Goal: Information Seeking & Learning: Learn about a topic

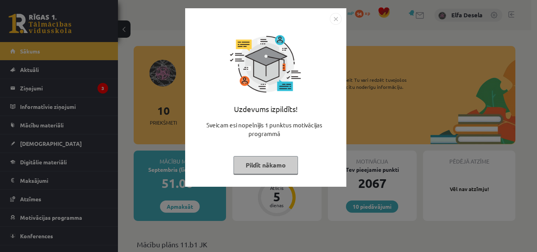
click at [336, 23] on img "Close" at bounding box center [336, 19] width 12 height 12
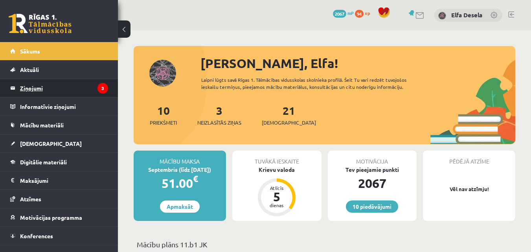
click at [57, 83] on legend "Ziņojumi 3" at bounding box center [64, 88] width 88 height 18
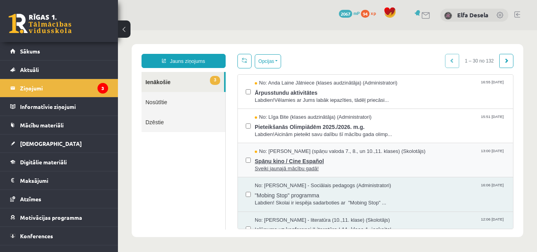
click at [300, 159] on span "Spāņu kino / Cine Español" at bounding box center [380, 160] width 250 height 10
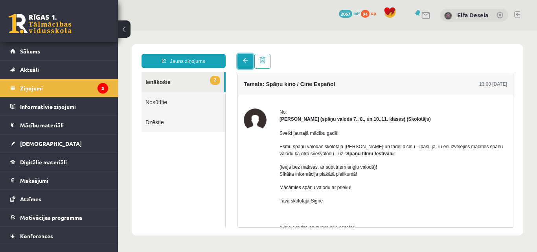
click at [245, 59] on span at bounding box center [245, 61] width 6 height 6
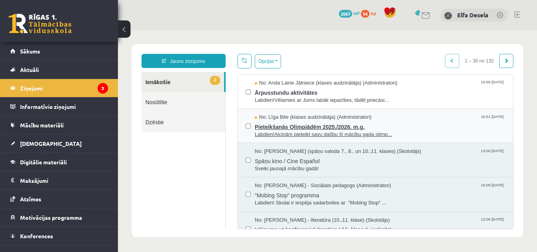
click at [300, 125] on span "Pieteikšanās Olimpiādēm 2025./2026. m.g." at bounding box center [380, 126] width 250 height 10
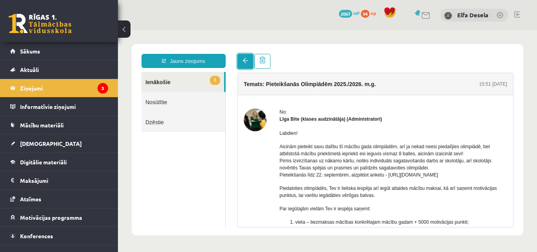
click at [242, 65] on link at bounding box center [245, 61] width 16 height 15
click at [242, 60] on link at bounding box center [245, 61] width 16 height 15
click at [244, 60] on span at bounding box center [245, 61] width 6 height 6
click at [246, 62] on span at bounding box center [245, 61] width 6 height 6
click at [200, 79] on link "1 Ienākošie" at bounding box center [182, 82] width 83 height 20
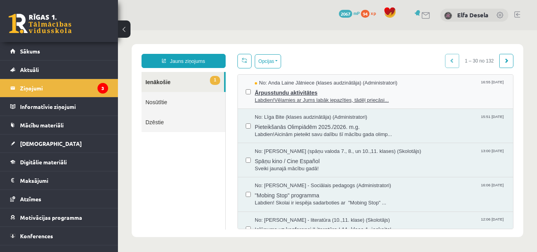
click at [274, 97] on span "Labdien!Vēlamies ar Jums labāk iepazīties, tādēļ priecāsi..." at bounding box center [380, 100] width 250 height 7
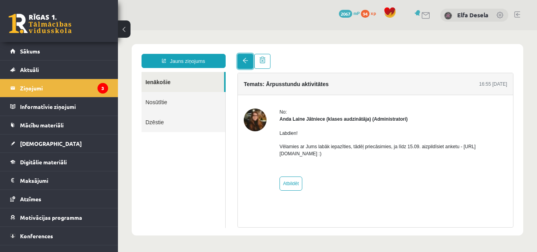
click at [243, 60] on span at bounding box center [245, 61] width 6 height 6
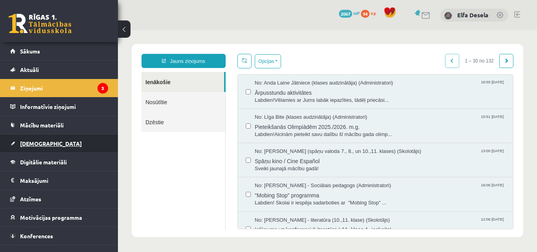
click at [53, 147] on link "[DEMOGRAPHIC_DATA]" at bounding box center [59, 143] width 98 height 18
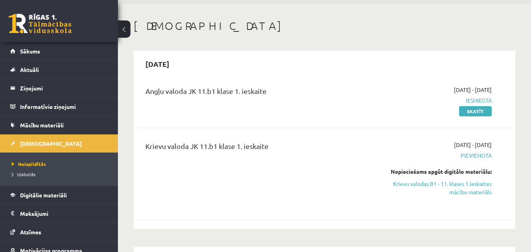
scroll to position [39, 0]
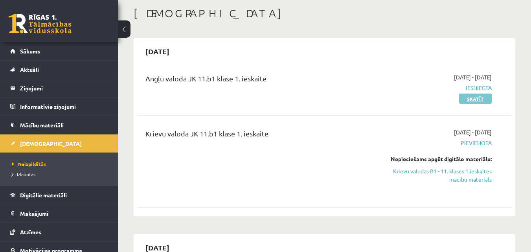
click at [477, 101] on link "Skatīt" at bounding box center [475, 99] width 33 height 10
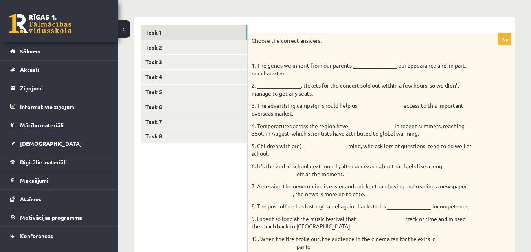
scroll to position [79, 0]
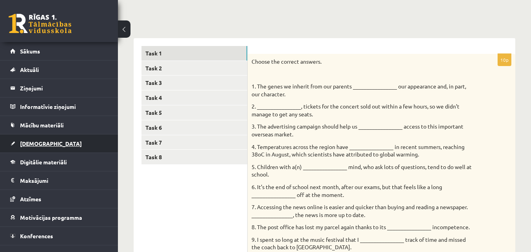
click at [50, 147] on link "[DEMOGRAPHIC_DATA]" at bounding box center [59, 143] width 98 height 18
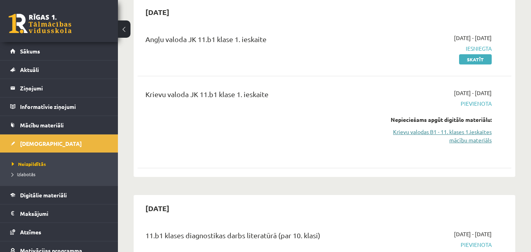
click at [452, 134] on link "Krievu valodas B1 - 11. klases 1.ieskaites mācību materiāls" at bounding box center [438, 136] width 108 height 17
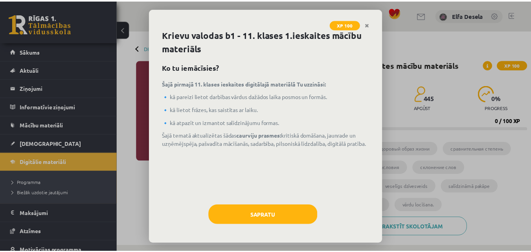
scroll to position [4, 0]
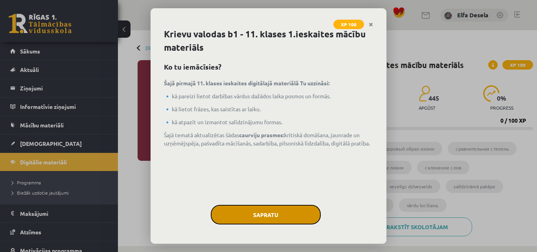
click at [285, 213] on button "Sapratu" at bounding box center [266, 215] width 110 height 20
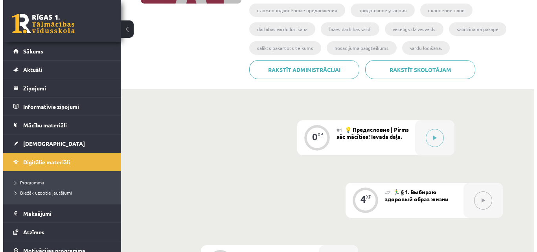
scroll to position [196, 0]
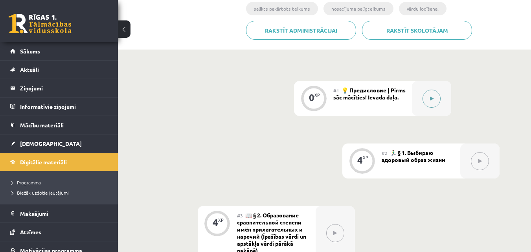
click at [431, 98] on icon at bounding box center [432, 98] width 4 height 5
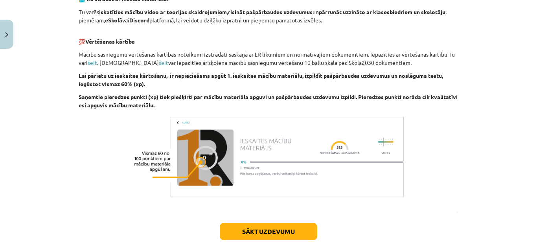
scroll to position [550, 0]
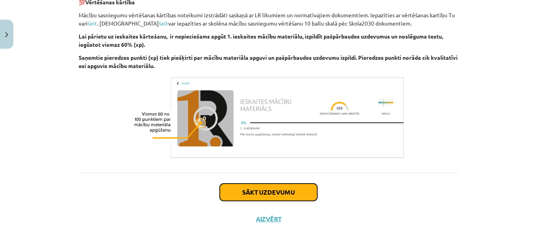
click at [275, 187] on button "Sākt uzdevumu" at bounding box center [268, 192] width 97 height 17
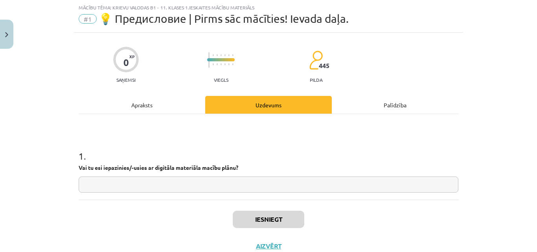
scroll to position [47, 0]
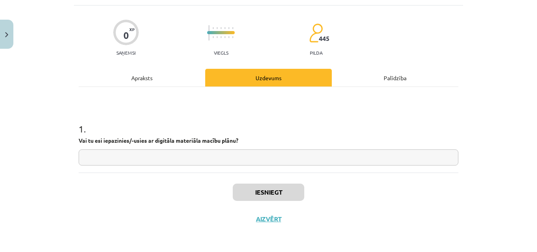
click at [253, 156] on input "text" at bounding box center [269, 157] width 380 height 16
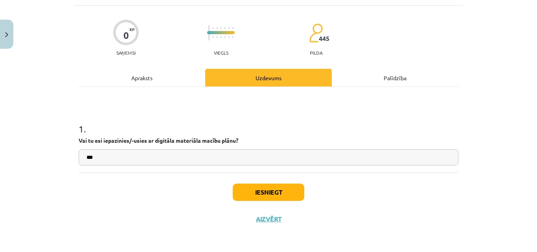
type input "***"
click at [252, 195] on button "Iesniegt" at bounding box center [269, 192] width 72 height 17
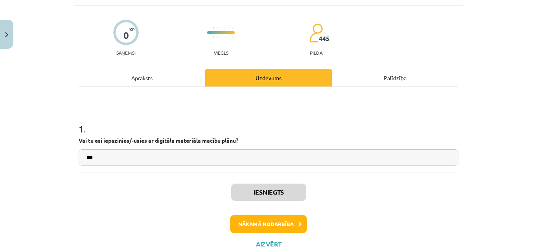
scroll to position [72, 0]
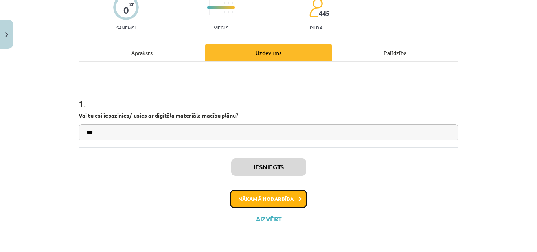
click at [255, 199] on button "Nākamā nodarbība" at bounding box center [268, 199] width 77 height 18
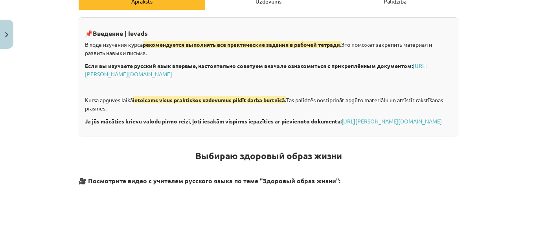
scroll to position [138, 0]
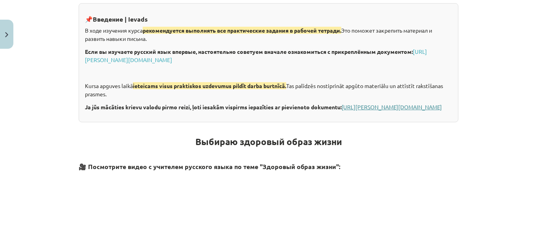
click at [342, 110] on link "https://eskola.r1tv.lv/system/uploads/attachment/file/71355/Krievu_valoda_iesac…" at bounding box center [392, 106] width 100 height 7
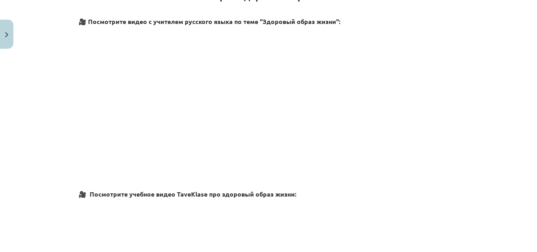
scroll to position [295, 0]
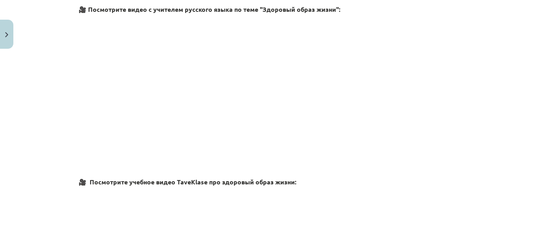
click at [461, 131] on div "Mācību tēma: Krievu valodas b1 - 11. klases 1.ieskaites mācību materiāls #2 🏃‍♂…" at bounding box center [268, 126] width 537 height 252
click at [438, 174] on h3 "🎥 Посмотрите учебное видео TaveKlase про здоровый образ жизни:" at bounding box center [269, 176] width 380 height 22
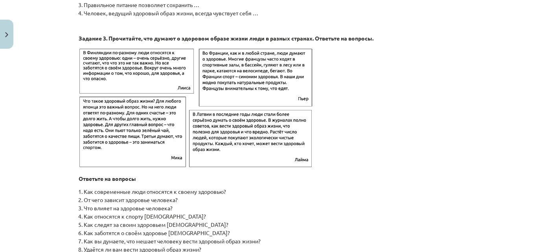
scroll to position [1238, 0]
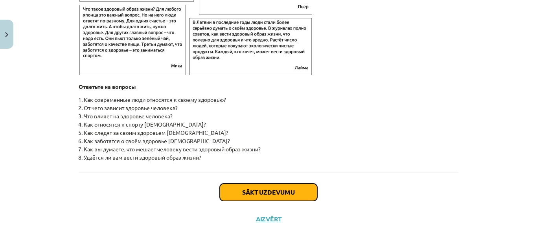
click at [267, 190] on button "Sākt uzdevumu" at bounding box center [268, 192] width 97 height 17
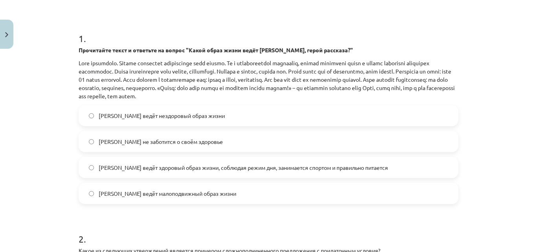
scroll to position [138, 0]
click at [201, 169] on span "Олег ведёт здоровый образ жизни, соблюдая режим дня, занимается спортом и прави…" at bounding box center [243, 167] width 289 height 8
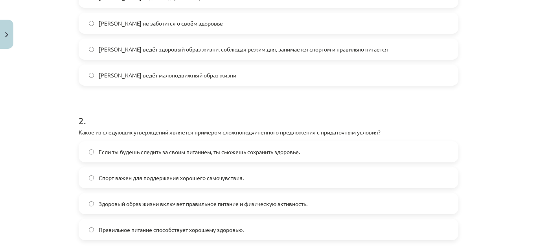
scroll to position [295, 0]
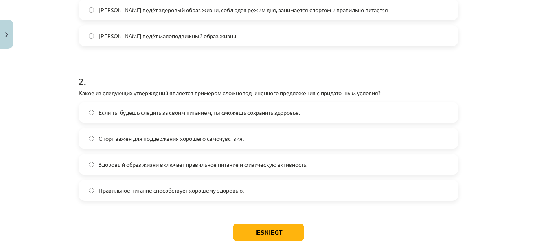
click at [160, 115] on span "Если ты будешь следить за своим питанием, ты сможешь сохранить здоровье." at bounding box center [199, 112] width 201 height 8
click at [262, 236] on button "Iesniegt" at bounding box center [269, 232] width 72 height 17
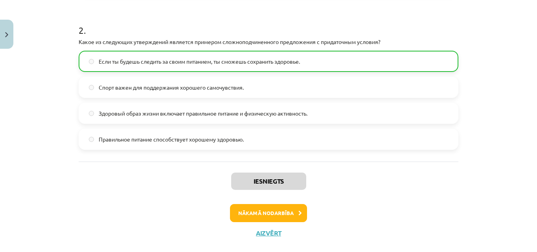
scroll to position [360, 0]
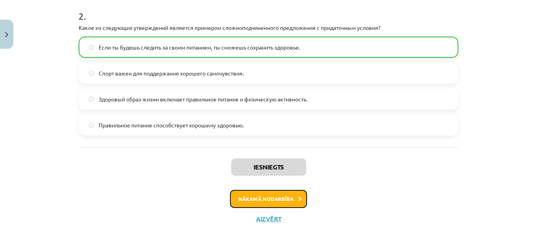
click at [248, 202] on button "Nākamā nodarbība" at bounding box center [268, 199] width 77 height 18
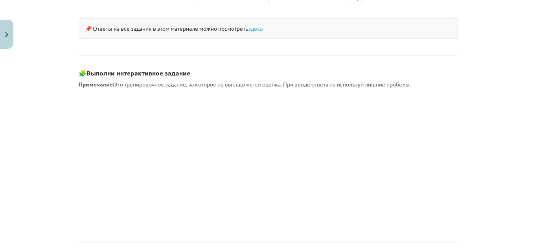
scroll to position [745, 0]
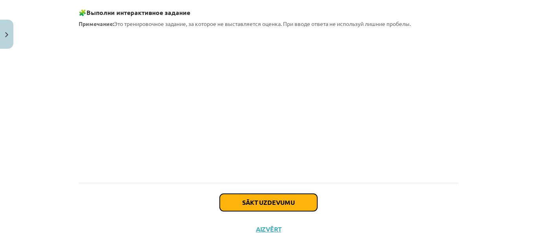
click at [232, 194] on button "Sākt uzdevumu" at bounding box center [268, 202] width 97 height 17
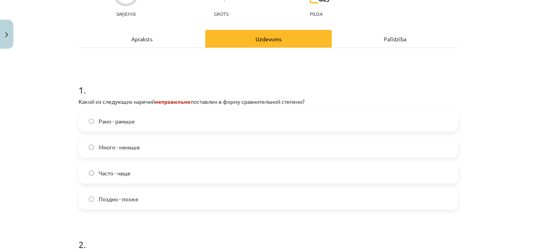
scroll to position [138, 0]
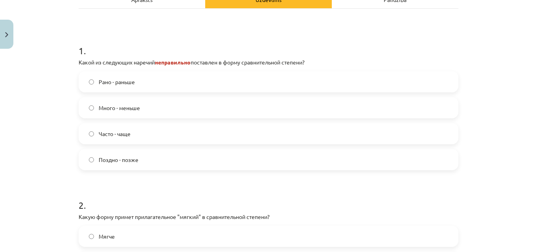
click at [117, 109] on span "Много - меньше" at bounding box center [119, 108] width 41 height 8
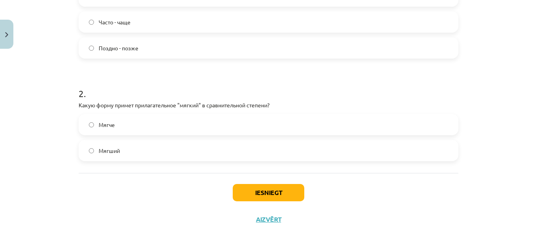
scroll to position [250, 0]
click at [179, 122] on label "Мягче" at bounding box center [268, 124] width 378 height 20
click at [247, 193] on button "Iesniegt" at bounding box center [269, 192] width 72 height 17
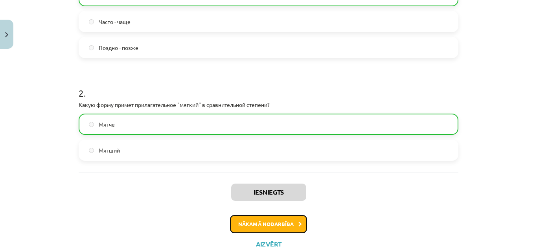
click at [249, 226] on button "Nākamā nodarbība" at bounding box center [268, 224] width 77 height 18
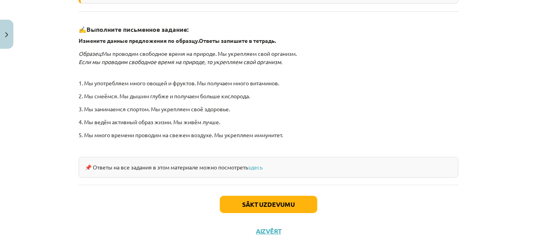
scroll to position [269, 0]
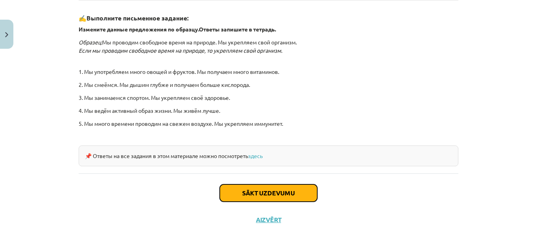
click at [250, 196] on button "Sākt uzdevumu" at bounding box center [268, 192] width 97 height 17
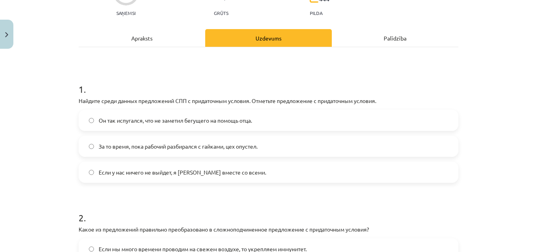
scroll to position [98, 0]
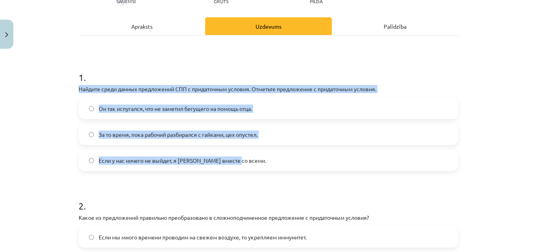
drag, startPoint x: 77, startPoint y: 89, endPoint x: 240, endPoint y: 169, distance: 181.2
click at [240, 169] on div "1 . Найдите среди данных предложений СПП с придаточным условия. Отметьте предло…" at bounding box center [269, 114] width 380 height 113
copy div "Найдите среди данных предложений СПП с придаточным условия. Отметьте предложени…"
click at [303, 125] on label "За то время, пока рабочий разбирался с гайками, цех опустел." at bounding box center [268, 135] width 378 height 20
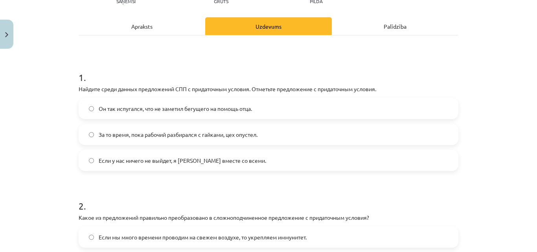
click at [185, 161] on span "Если у нас ничего не выйдет, я уеду вместе со всеми." at bounding box center [182, 160] width 167 height 8
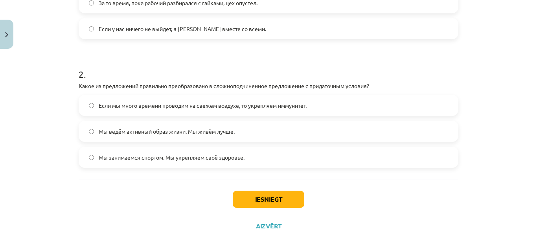
scroll to position [237, 0]
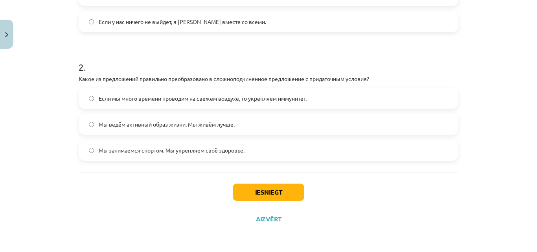
click at [231, 98] on span "Если мы много времени проводим на свежем воздухе, то укрепляем иммунитет." at bounding box center [203, 98] width 208 height 8
click at [240, 190] on button "Iesniegt" at bounding box center [269, 192] width 72 height 17
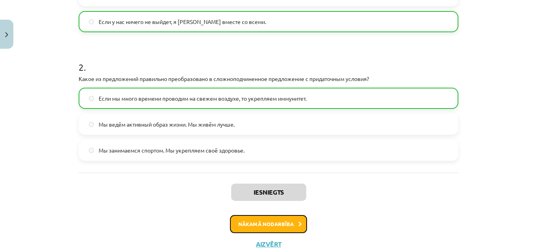
click at [258, 223] on button "Nākamā nodarbība" at bounding box center [268, 224] width 77 height 18
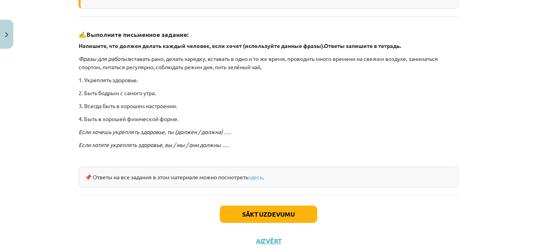
scroll to position [237, 0]
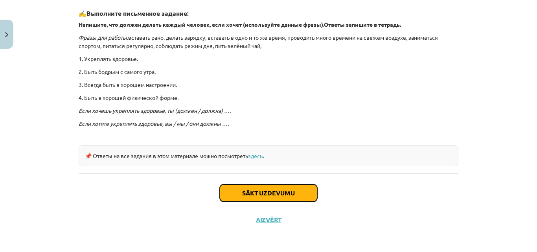
click at [266, 192] on button "Sākt uzdevumu" at bounding box center [268, 192] width 97 height 17
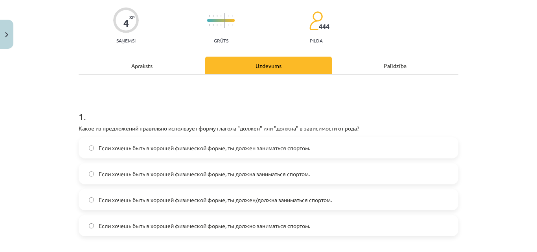
scroll to position [98, 0]
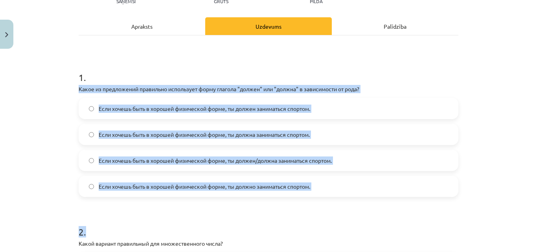
drag, startPoint x: 76, startPoint y: 88, endPoint x: 359, endPoint y: 199, distance: 303.9
click at [359, 199] on form "1 . Какое из предложений правильно использует форму глагола "должен" или "должн…" at bounding box center [269, 204] width 380 height 293
copy form "Какое из предложений правильно использует форму глагола "должен" или "должна" в…"
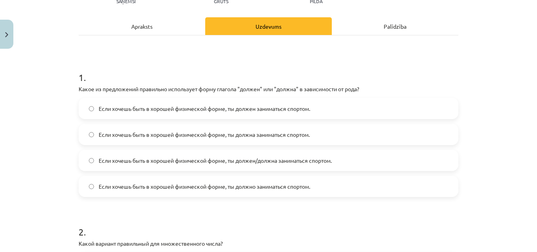
click at [139, 64] on h1 "1 ." at bounding box center [269, 70] width 380 height 24
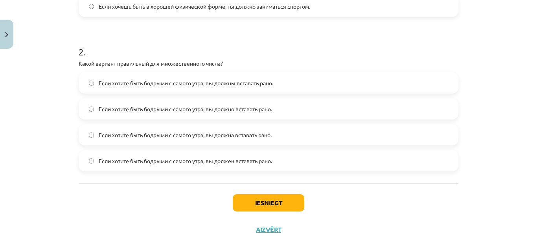
scroll to position [289, 0]
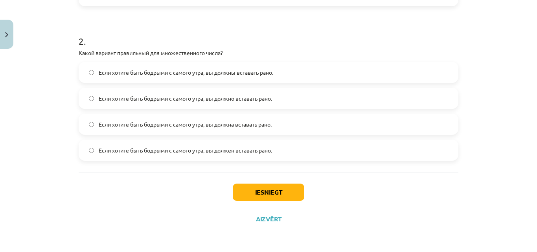
click at [143, 75] on span "Если хотите быть бодрыми с самого утра, вы должны вставать рано." at bounding box center [186, 72] width 174 height 8
click at [252, 187] on button "Iesniegt" at bounding box center [269, 192] width 72 height 17
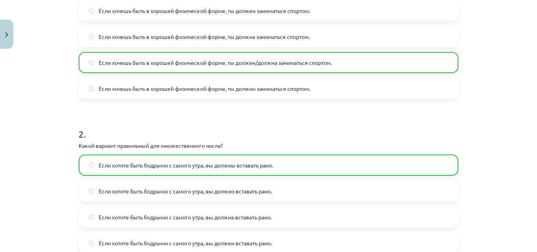
scroll to position [314, 0]
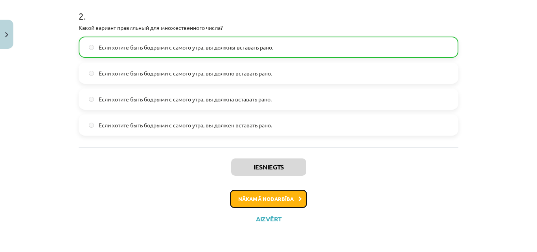
click at [260, 198] on button "Nākamā nodarbība" at bounding box center [268, 199] width 77 height 18
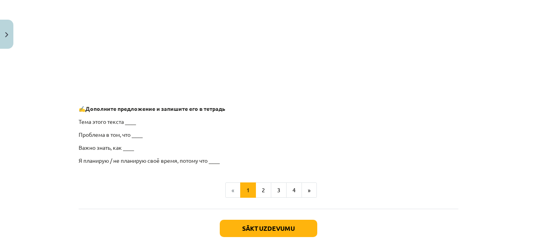
scroll to position [666, 0]
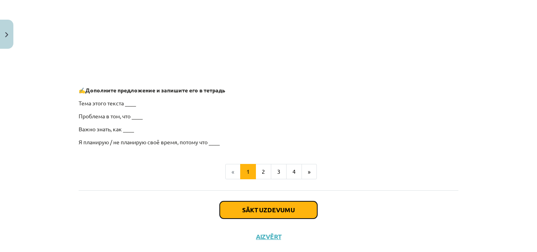
click at [255, 205] on button "Sākt uzdevumu" at bounding box center [268, 209] width 97 height 17
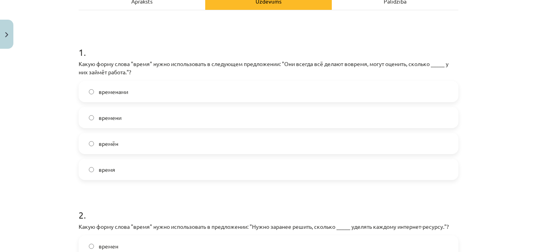
scroll to position [138, 0]
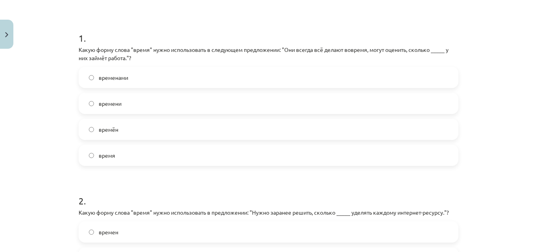
click at [142, 154] on label "время" at bounding box center [268, 155] width 378 height 20
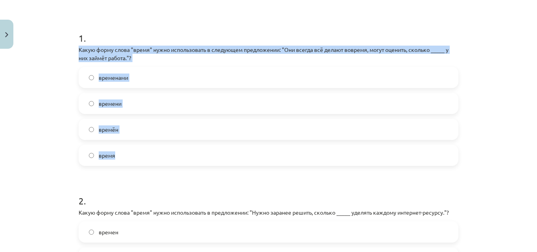
drag, startPoint x: 76, startPoint y: 50, endPoint x: 131, endPoint y: 155, distance: 117.9
click at [131, 155] on div "1 . Какую форму слова "время" нужно использовать в следующем предложении: "Они …" at bounding box center [269, 92] width 380 height 147
copy div "Какую форму слова "время" нужно использовать в следующем предложении: "Они всег…"
click at [133, 105] on label "времени" at bounding box center [268, 104] width 378 height 20
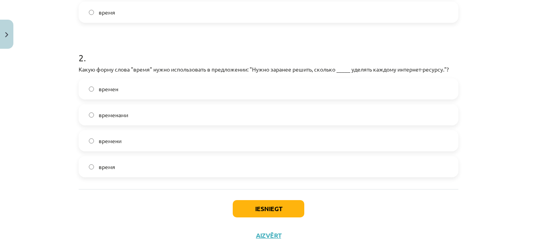
scroll to position [295, 0]
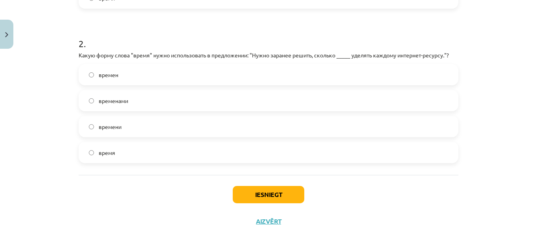
click at [140, 75] on label "времен" at bounding box center [268, 75] width 378 height 20
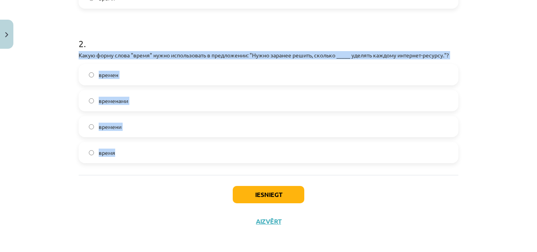
drag, startPoint x: 77, startPoint y: 54, endPoint x: 128, endPoint y: 151, distance: 109.5
click at [128, 151] on div "2 . Какую форму слова "время" нужно использовать в предложении: "Нужно заранее …" at bounding box center [269, 93] width 380 height 139
copy div "Какую форму слова "время" нужно использовать в предложении: "Нужно заранее реши…"
click at [132, 129] on label "времени" at bounding box center [268, 127] width 378 height 20
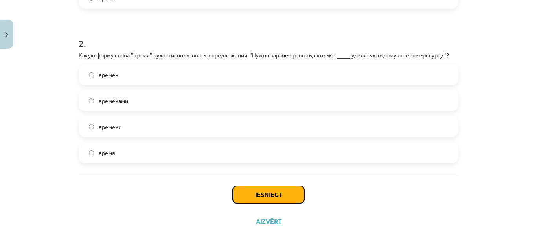
click at [264, 193] on button "Iesniegt" at bounding box center [269, 194] width 72 height 17
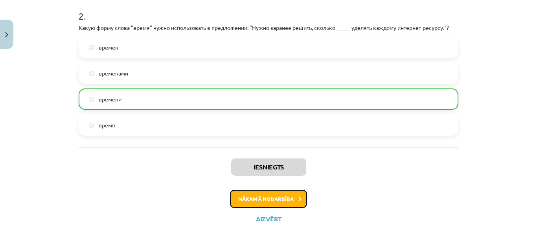
click at [276, 197] on button "Nākamā nodarbība" at bounding box center [268, 199] width 77 height 18
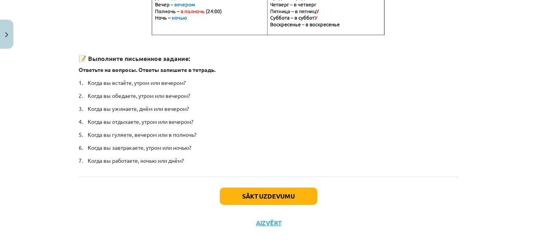
scroll to position [208, 0]
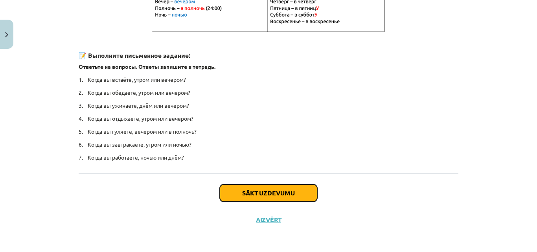
click at [257, 193] on button "Sākt uzdevumu" at bounding box center [268, 192] width 97 height 17
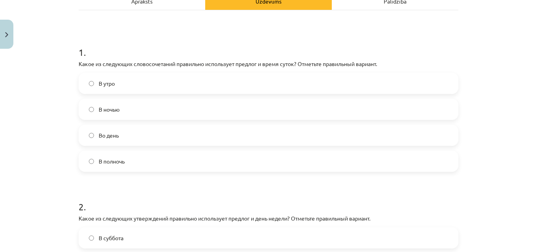
scroll to position [138, 0]
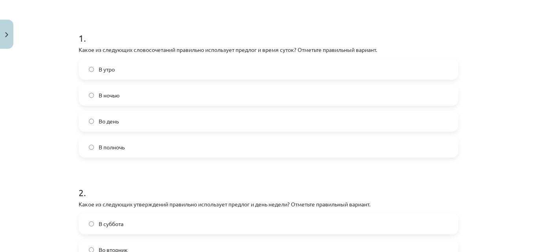
click at [180, 152] on label "В полночь" at bounding box center [268, 147] width 378 height 20
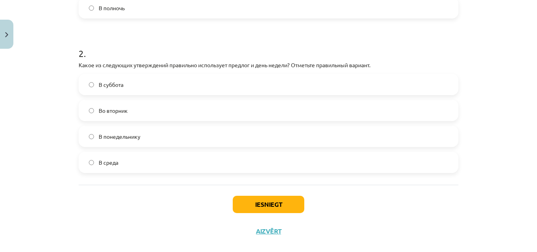
scroll to position [289, 0]
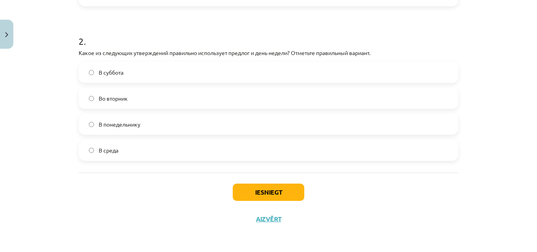
click at [165, 99] on label "Во вторник" at bounding box center [268, 98] width 378 height 20
click at [250, 192] on button "Iesniegt" at bounding box center [269, 192] width 72 height 17
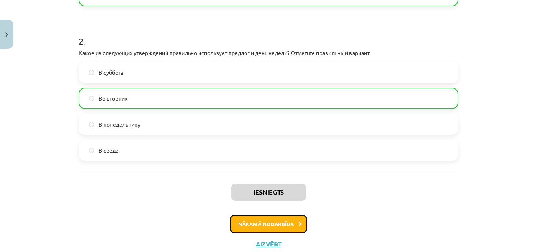
click at [255, 223] on button "Nākamā nodarbība" at bounding box center [268, 224] width 77 height 18
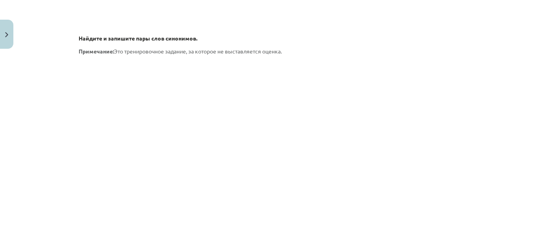
scroll to position [1002, 0]
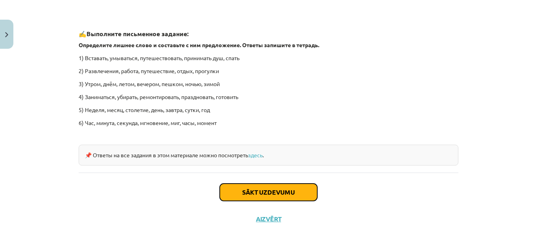
click at [262, 191] on button "Sākt uzdevumu" at bounding box center [268, 192] width 97 height 17
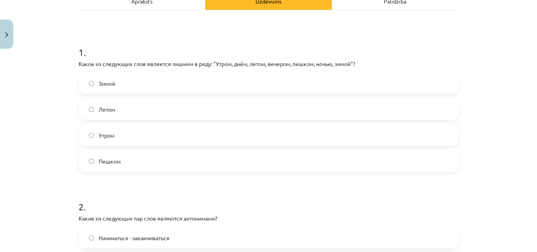
scroll to position [138, 0]
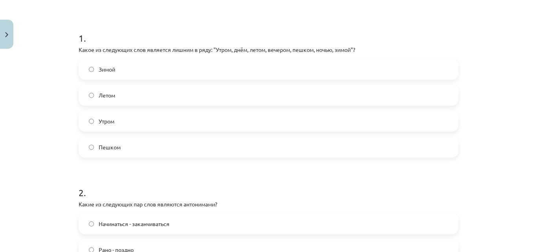
click at [120, 147] on label "Пешком" at bounding box center [268, 147] width 378 height 20
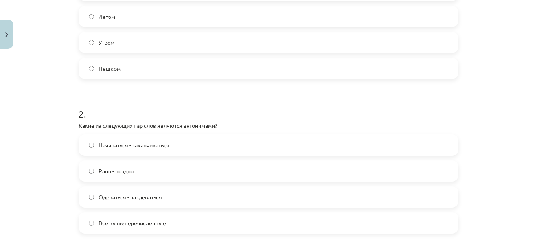
scroll to position [295, 0]
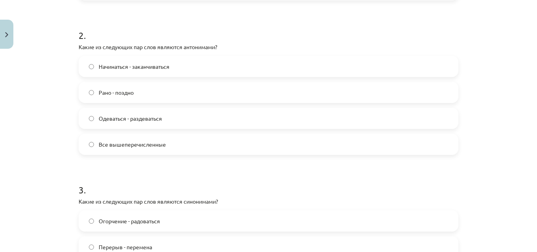
click at [158, 65] on span "Начинаться - заканчиваться" at bounding box center [134, 66] width 71 height 8
click at [138, 144] on span "Все вышеперечисленные" at bounding box center [132, 144] width 67 height 8
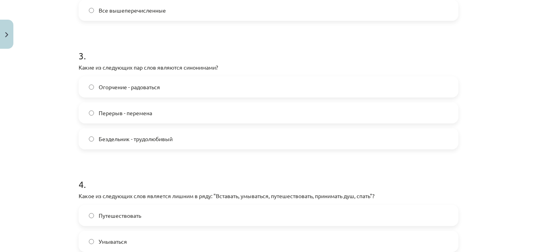
scroll to position [432, 0]
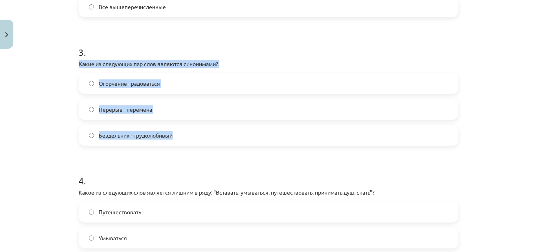
drag, startPoint x: 77, startPoint y: 64, endPoint x: 176, endPoint y: 139, distance: 124.2
click at [176, 139] on div "3 . Какие из следующих пар слов являются синонимами? Огорчение - радоваться Пер…" at bounding box center [269, 89] width 380 height 113
copy div "Какие из следующих пар слов являются синонимами? Огорчение - радоваться Перерыв…"
click at [161, 107] on label "Перерыв - перемена" at bounding box center [268, 109] width 378 height 20
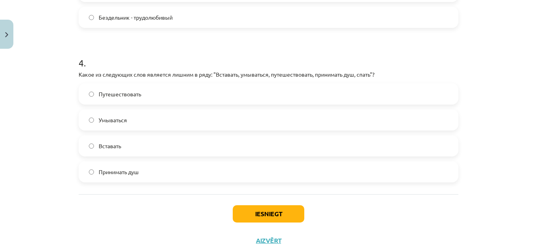
scroll to position [572, 0]
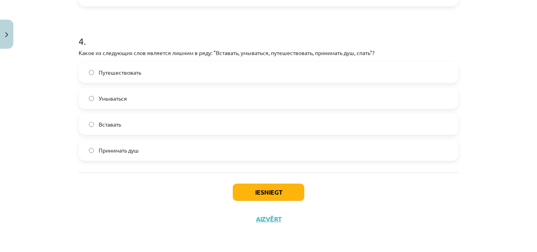
click at [143, 72] on label "Путешествовать" at bounding box center [268, 72] width 378 height 20
click at [236, 195] on button "Iesniegt" at bounding box center [269, 192] width 72 height 17
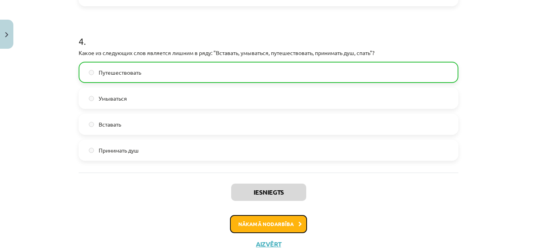
click at [256, 226] on button "Nākamā nodarbība" at bounding box center [268, 224] width 77 height 18
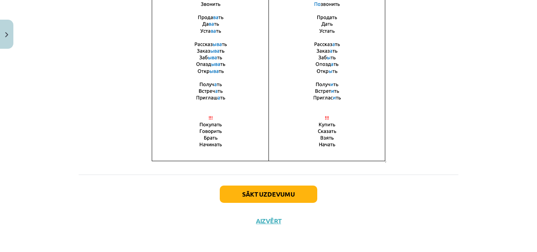
scroll to position [592, 0]
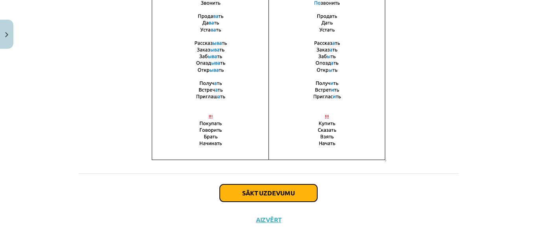
click at [264, 193] on button "Sākt uzdevumu" at bounding box center [268, 192] width 97 height 17
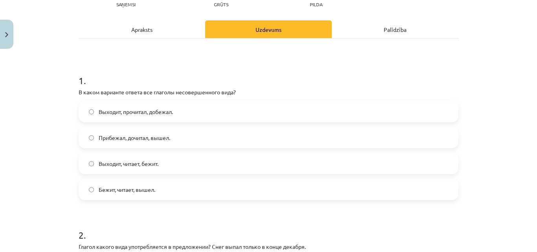
scroll to position [98, 0]
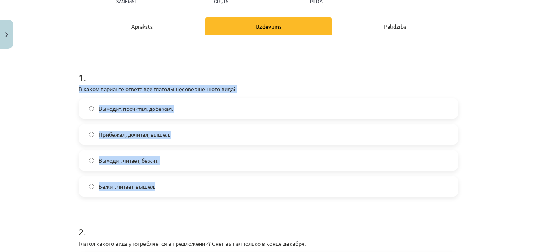
drag, startPoint x: 77, startPoint y: 90, endPoint x: 163, endPoint y: 195, distance: 136.3
click at [163, 195] on div "1 . В каком варианте ответа все глаголы несовершенного вида? Выходит, прочитал,…" at bounding box center [269, 127] width 380 height 139
copy div "В каком варианте ответа все глаголы несовершенного вида? Выходит, прочитал, доб…"
click at [183, 160] on label "Выходит, читает, бежит." at bounding box center [268, 161] width 378 height 20
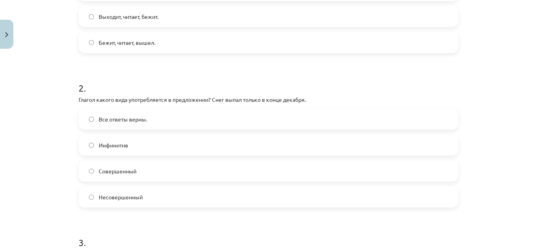
scroll to position [255, 0]
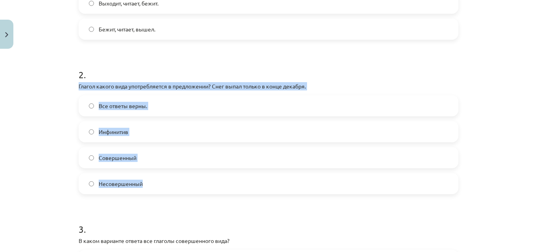
drag, startPoint x: 77, startPoint y: 86, endPoint x: 161, endPoint y: 180, distance: 126.4
click at [161, 180] on div "2 . Глагол какого вида употребляется в предложении? Снег выпал только в конце д…" at bounding box center [269, 124] width 380 height 139
copy div "Глагол какого вида употребляется в предложении? Снег выпал только в конце декаб…"
click at [150, 158] on label "Совершенный" at bounding box center [268, 158] width 378 height 20
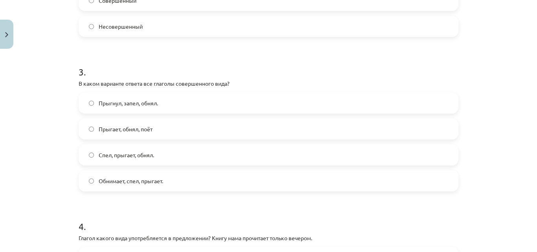
scroll to position [452, 0]
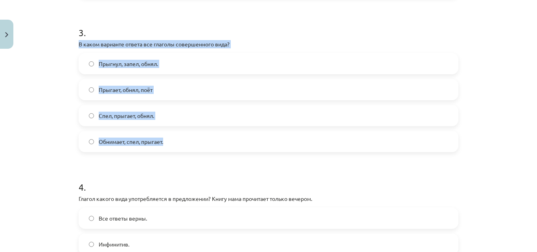
drag, startPoint x: 76, startPoint y: 44, endPoint x: 175, endPoint y: 143, distance: 140.1
click at [175, 143] on div "3 . В каком варианте ответа все глаголы совершенного вида? Прыгнул, запел, обня…" at bounding box center [269, 82] width 380 height 139
copy div "В каком варианте ответа все глаголы совершенного вида? Прыгнул, запел, обнял. П…"
click at [171, 65] on label "Прыгнул, запел, обнял." at bounding box center [268, 64] width 378 height 20
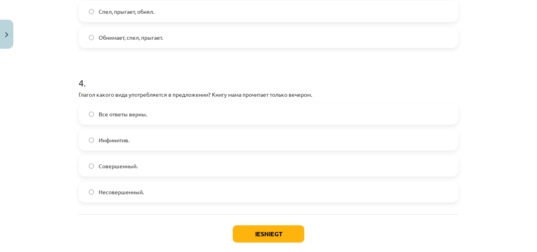
scroll to position [598, 0]
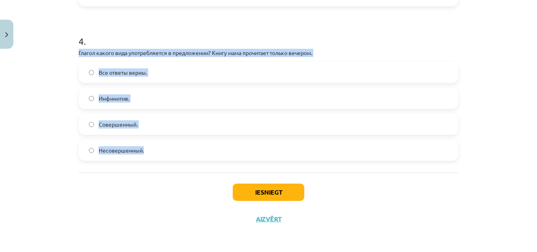
drag, startPoint x: 76, startPoint y: 50, endPoint x: 163, endPoint y: 151, distance: 132.6
click at [163, 151] on div "4 . Глагол какого вида употребляется в предложении? Книгу мама прочитает только…" at bounding box center [269, 91] width 380 height 139
copy div "Глагол какого вида употребляется в предложении? Книгу мама прочитает только веч…"
click at [157, 127] on label "Совершенный." at bounding box center [268, 124] width 378 height 20
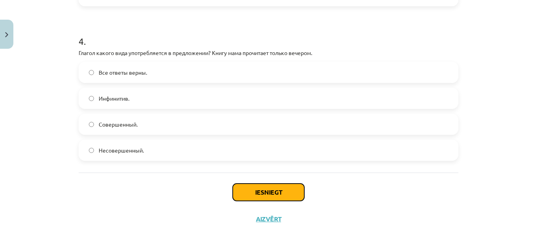
click at [259, 189] on button "Iesniegt" at bounding box center [269, 192] width 72 height 17
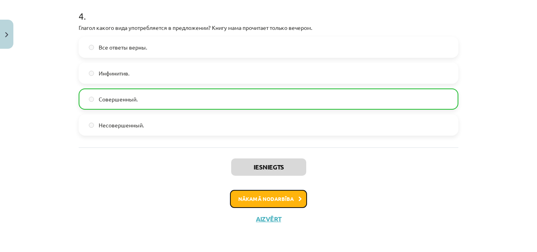
click at [267, 196] on button "Nākamā nodarbība" at bounding box center [268, 199] width 77 height 18
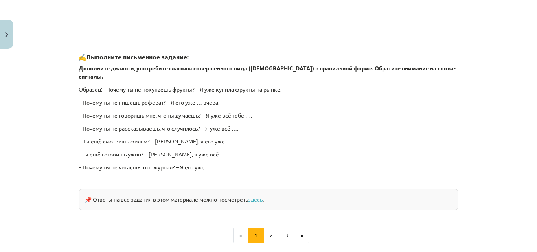
scroll to position [688, 0]
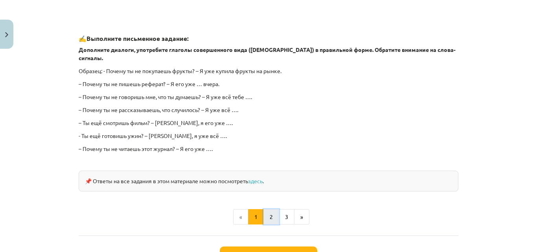
click at [271, 209] on button "2" at bounding box center [271, 217] width 16 height 16
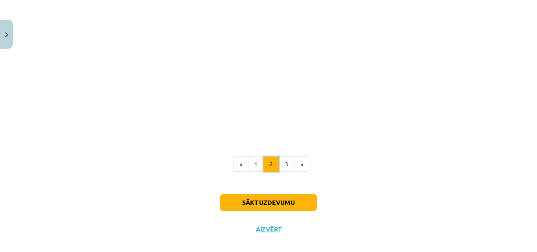
scroll to position [367, 0]
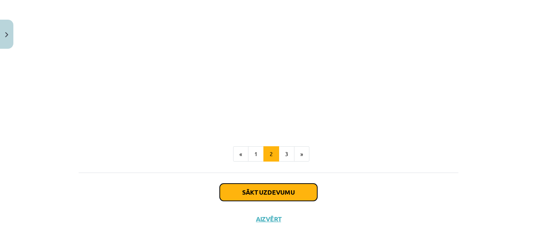
click at [278, 194] on button "Sākt uzdevumu" at bounding box center [268, 192] width 97 height 17
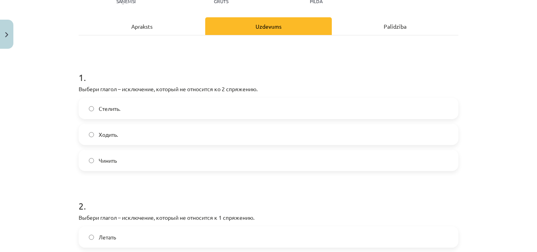
scroll to position [138, 0]
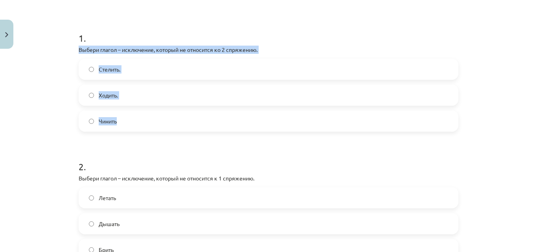
drag, startPoint x: 77, startPoint y: 50, endPoint x: 142, endPoint y: 123, distance: 97.7
click at [142, 123] on div "1 . Выбери глагол – исключение, который не относится ко 2 спряжению. Стелить. Х…" at bounding box center [269, 75] width 380 height 113
copy div "Выбери глагол – исключение, который не относится ко 2 спряжению. Стелить. Ходит…"
click at [146, 69] on label "Стелить." at bounding box center [268, 69] width 378 height 20
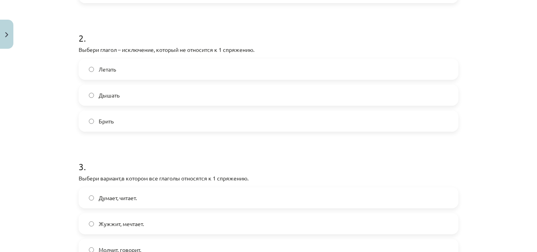
scroll to position [295, 0]
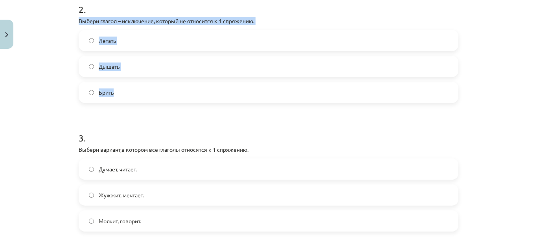
drag, startPoint x: 77, startPoint y: 20, endPoint x: 124, endPoint y: 93, distance: 87.0
click at [124, 93] on div "2 . Выбери глагол – исключение, который не относится к 1 спряжению. Летать Дыша…" at bounding box center [269, 46] width 380 height 113
click at [131, 66] on label "Дышать" at bounding box center [268, 67] width 378 height 20
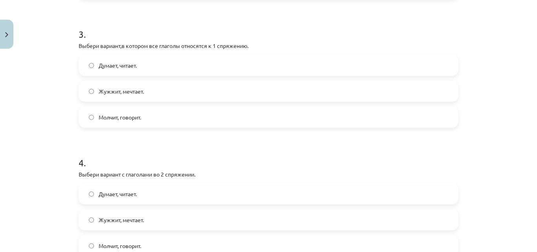
scroll to position [413, 0]
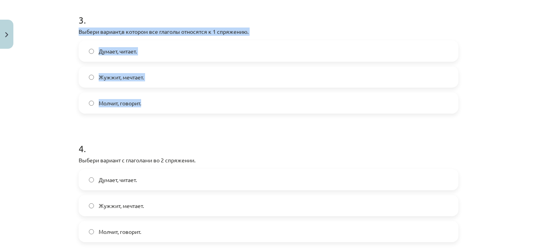
drag, startPoint x: 75, startPoint y: 31, endPoint x: 143, endPoint y: 107, distance: 101.9
click at [143, 107] on div "3 . Выбери вариант,в котором все глаголы относятся к 1 спряжению. Думает, читае…" at bounding box center [269, 57] width 380 height 113
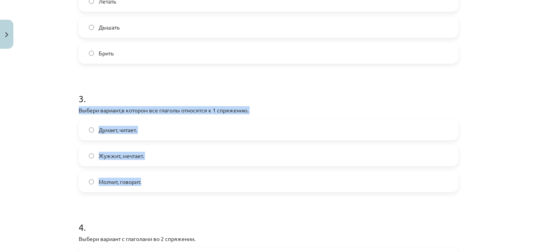
scroll to position [373, 0]
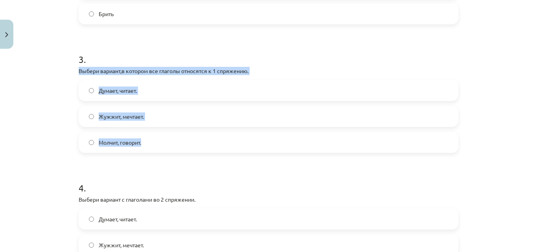
click at [154, 92] on label "Думает, читает." at bounding box center [268, 91] width 378 height 20
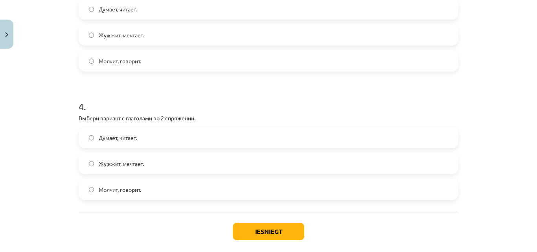
scroll to position [494, 0]
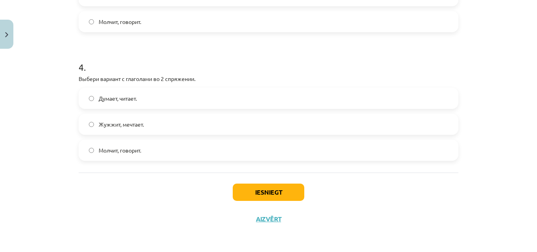
click at [105, 154] on span "Молчит, говорит." at bounding box center [120, 150] width 42 height 8
click at [250, 195] on button "Iesniegt" at bounding box center [269, 192] width 72 height 17
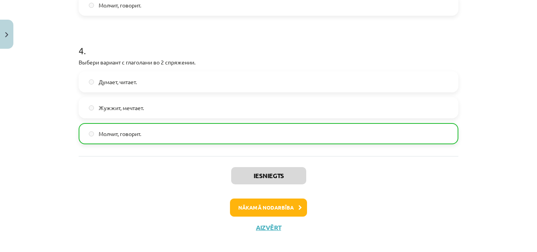
scroll to position [519, 0]
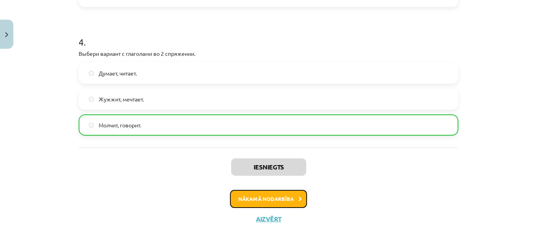
click at [262, 204] on button "Nākamā nodarbība" at bounding box center [268, 199] width 77 height 18
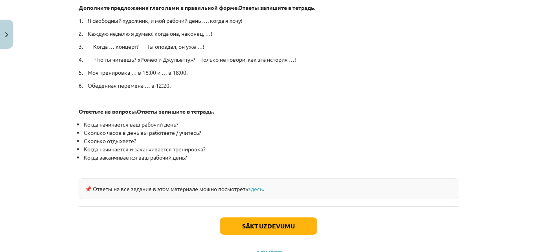
scroll to position [446, 0]
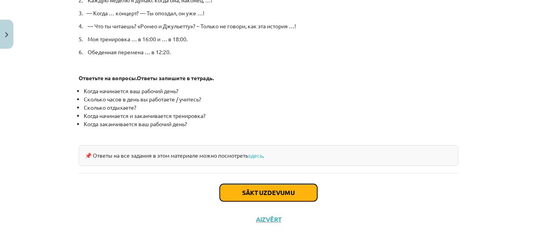
click at [289, 194] on button "Sākt uzdevumu" at bounding box center [268, 192] width 97 height 17
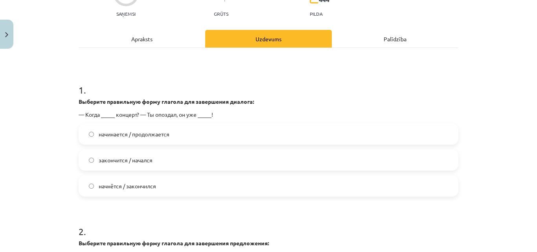
scroll to position [138, 0]
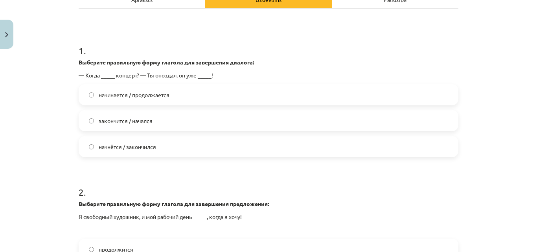
click at [166, 149] on label "начнётся / закончился" at bounding box center [268, 147] width 378 height 20
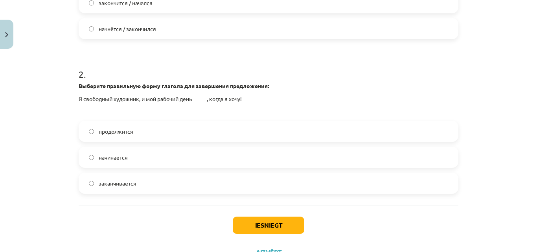
scroll to position [288, 0]
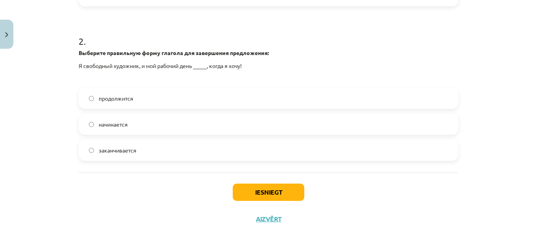
click at [143, 126] on label "начинается" at bounding box center [268, 124] width 378 height 20
click at [287, 192] on button "Iesniegt" at bounding box center [269, 192] width 72 height 17
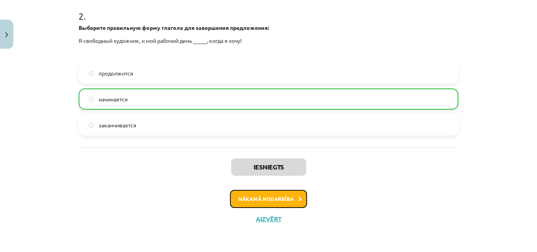
click at [277, 200] on button "Nākamā nodarbība" at bounding box center [268, 199] width 77 height 18
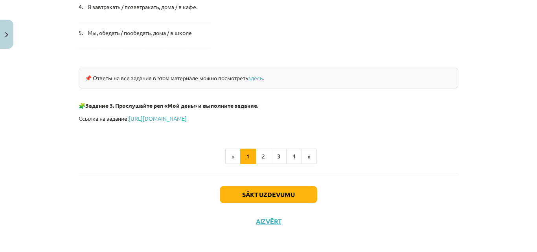
scroll to position [1369, 0]
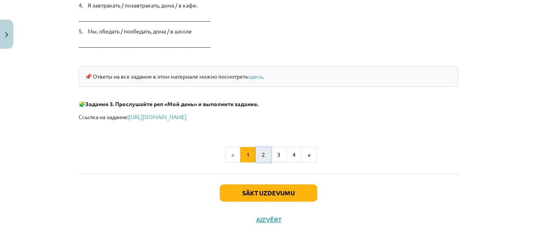
click at [259, 157] on button "2" at bounding box center [263, 155] width 16 height 16
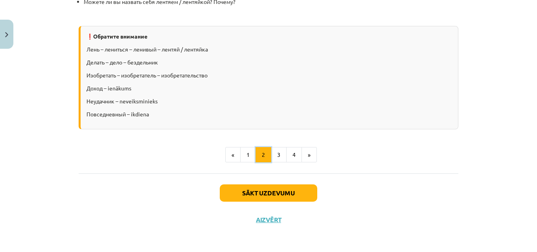
scroll to position [987, 0]
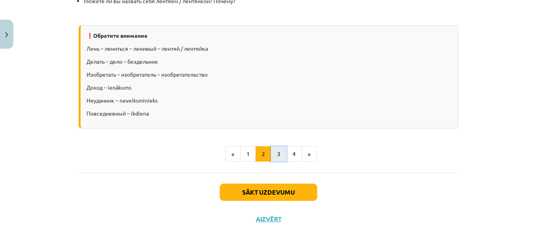
click at [275, 153] on button "3" at bounding box center [279, 154] width 16 height 16
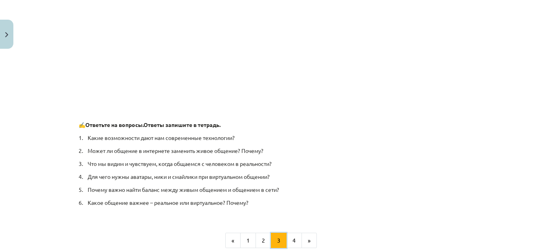
scroll to position [149, 0]
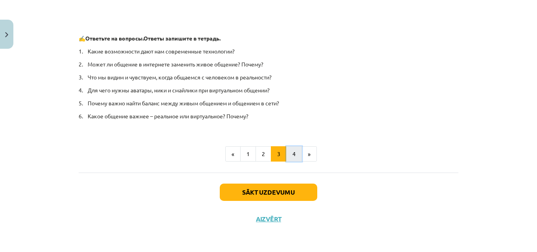
click at [288, 158] on button "4" at bounding box center [294, 154] width 16 height 16
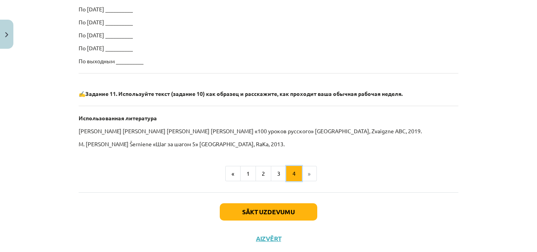
scroll to position [560, 0]
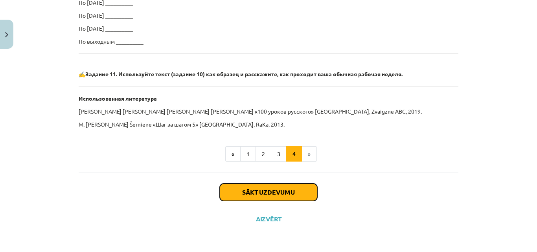
click at [264, 191] on button "Sākt uzdevumu" at bounding box center [268, 192] width 97 height 17
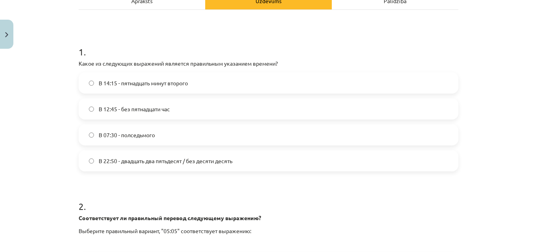
scroll to position [138, 0]
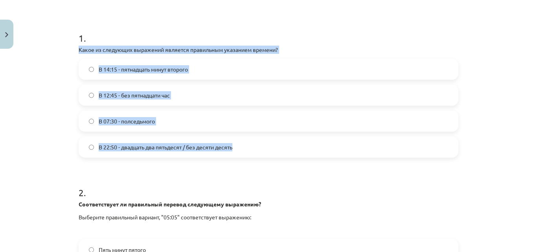
drag, startPoint x: 76, startPoint y: 48, endPoint x: 243, endPoint y: 151, distance: 196.6
click at [243, 151] on div "1 . Какое из следующих выражений является правильным указанием времени? В 14:15…" at bounding box center [269, 88] width 380 height 139
click at [242, 147] on label "В 22:50 - двадцать два пятьдесят / без десяти десять" at bounding box center [268, 147] width 378 height 20
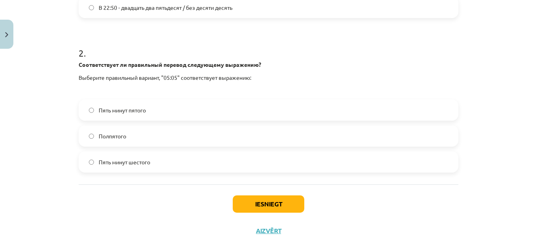
scroll to position [289, 0]
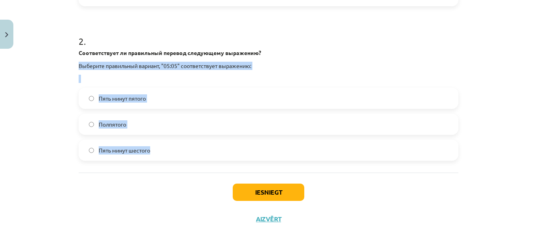
drag, startPoint x: 77, startPoint y: 65, endPoint x: 154, endPoint y: 159, distance: 121.8
click at [154, 159] on div "2 . Соответствует ли правильный перевод следующему выражению? Выберите правильн…" at bounding box center [269, 91] width 380 height 139
click at [174, 150] on label "Пять минут шестого" at bounding box center [268, 150] width 378 height 20
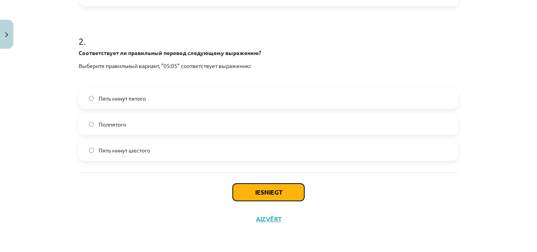
click at [257, 192] on button "Iesniegt" at bounding box center [269, 192] width 72 height 17
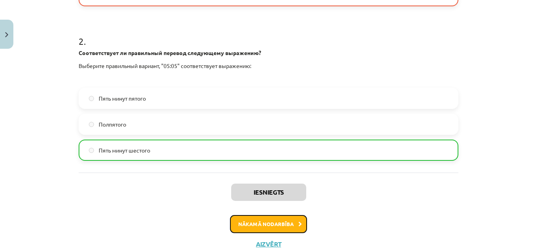
click at [255, 223] on button "Nākamā nodarbība" at bounding box center [268, 224] width 77 height 18
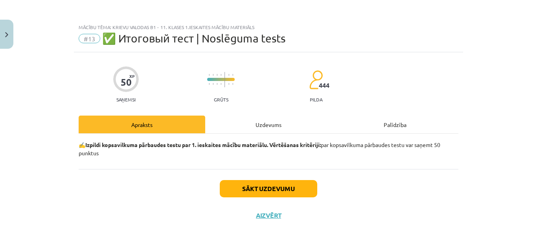
scroll to position [0, 0]
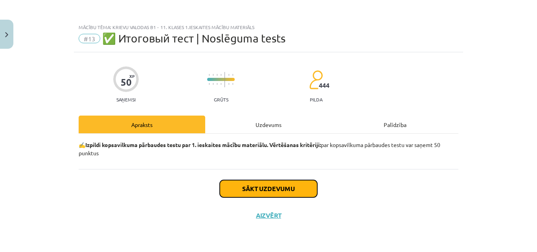
click at [279, 187] on button "Sākt uzdevumu" at bounding box center [268, 188] width 97 height 17
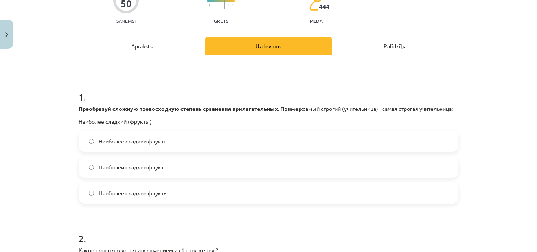
scroll to position [118, 0]
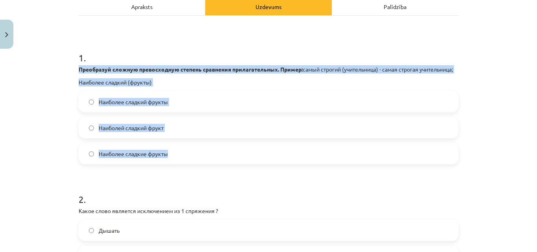
drag, startPoint x: 76, startPoint y: 70, endPoint x: 179, endPoint y: 167, distance: 142.3
click at [179, 164] on div "1 . Преобразуй сложную превосходную степень сравнения прилагательных. Пример: с…" at bounding box center [269, 102] width 380 height 126
click at [180, 161] on label "Наиболее сладкие фрукты" at bounding box center [268, 154] width 378 height 20
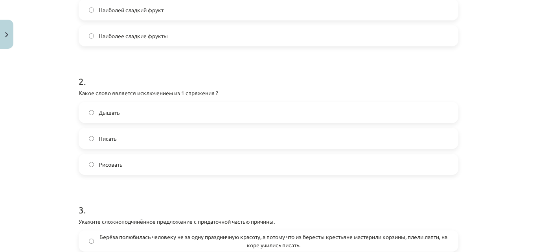
scroll to position [275, 0]
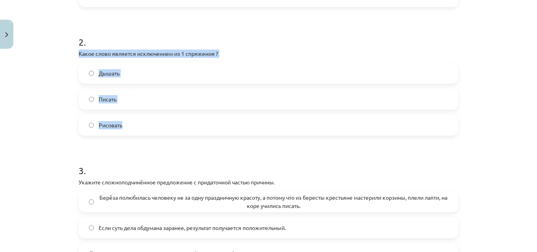
drag, startPoint x: 76, startPoint y: 61, endPoint x: 133, endPoint y: 131, distance: 90.2
click at [133, 131] on div "2 . Какое слово является исключением из 1 спряжения ? Дышать Писать Рисовать" at bounding box center [269, 79] width 380 height 113
click at [131, 82] on label "Дышать" at bounding box center [268, 73] width 378 height 20
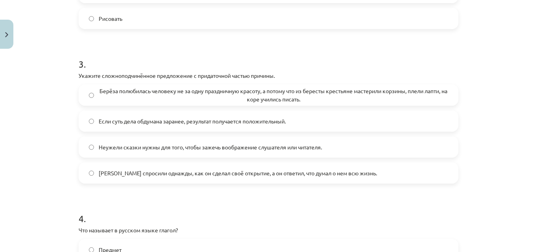
scroll to position [432, 0]
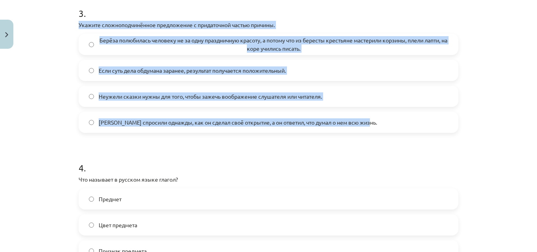
drag, startPoint x: 77, startPoint y: 33, endPoint x: 374, endPoint y: 131, distance: 313.2
click at [374, 131] on div "3 . Укажите сложноподчинённое предложение с придаточной частью причины. Берёза …" at bounding box center [269, 63] width 380 height 139
click at [50, 75] on div "Mācību tēma: Krievu valodas b1 - 11. klases 1.ieskaites mācību materiāls #13 ✅ …" at bounding box center [268, 126] width 537 height 252
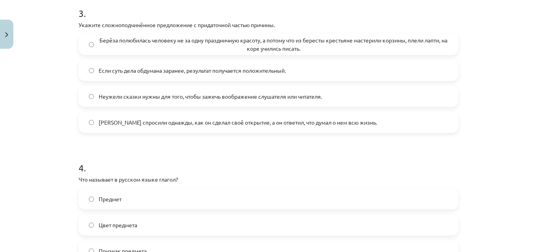
click at [146, 47] on span "Берёза полюбилась человеку не за одну праздничную красоту, а потому что из бере…" at bounding box center [273, 44] width 349 height 17
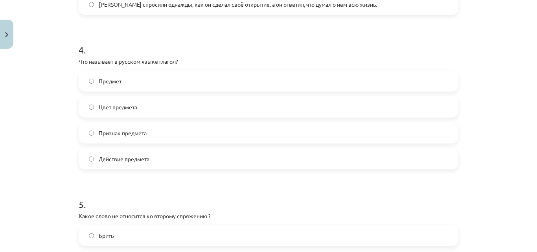
scroll to position [589, 0]
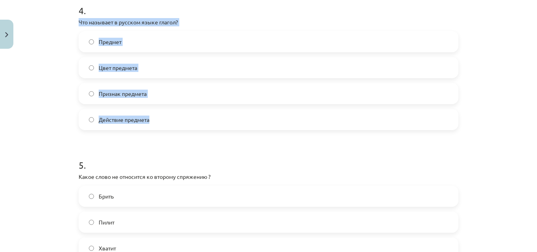
drag, startPoint x: 75, startPoint y: 29, endPoint x: 163, endPoint y: 131, distance: 134.1
click at [163, 130] on div "4 . Что называет в русском языке глагол? Предмет Цвет предмета Признак предмета…" at bounding box center [269, 60] width 380 height 139
click at [155, 128] on label "Действие предмета" at bounding box center [268, 120] width 378 height 20
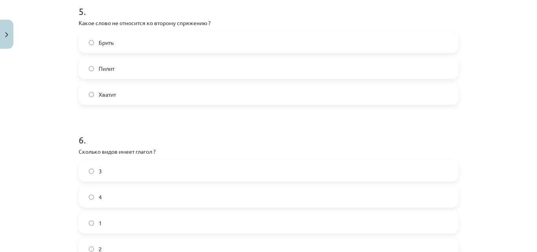
scroll to position [747, 0]
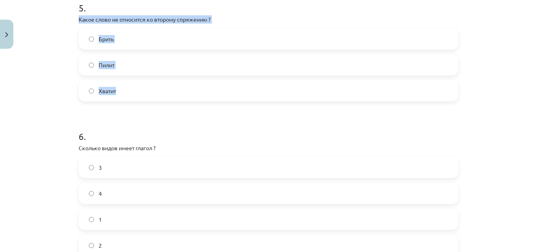
drag, startPoint x: 77, startPoint y: 29, endPoint x: 125, endPoint y: 105, distance: 90.6
click at [125, 101] on div "5 . Какое слово не относится ко второму спряжению ? Брить Пилит Хватит" at bounding box center [269, 45] width 380 height 113
click at [157, 49] on label "Брить" at bounding box center [268, 39] width 378 height 20
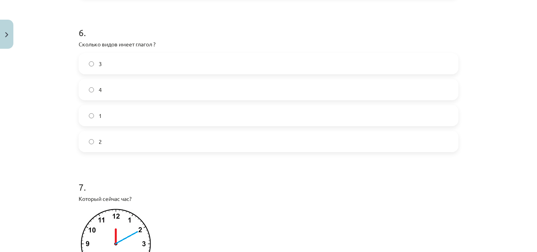
scroll to position [865, 0]
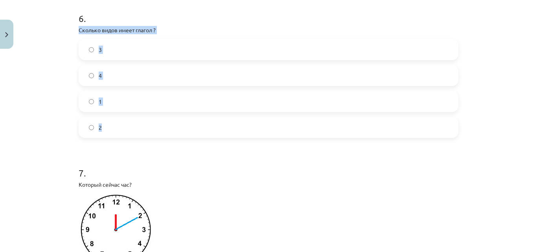
drag, startPoint x: 76, startPoint y: 39, endPoint x: 121, endPoint y: 132, distance: 103.5
click at [121, 132] on div "6 . Сколько видов имеет глагол ? 3 4 1 2" at bounding box center [269, 68] width 380 height 139
click at [132, 135] on label "2" at bounding box center [268, 128] width 378 height 20
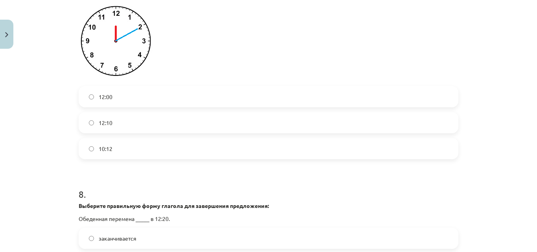
scroll to position [1061, 0]
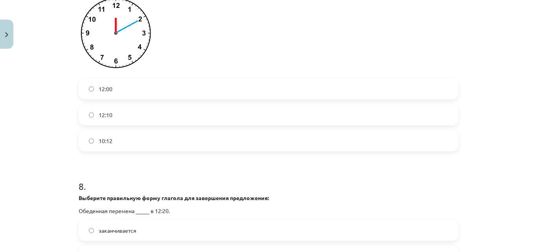
click at [126, 123] on label "12:10" at bounding box center [268, 115] width 378 height 20
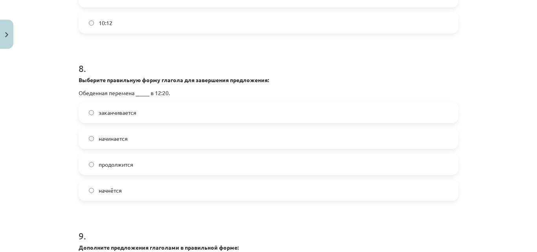
scroll to position [1218, 0]
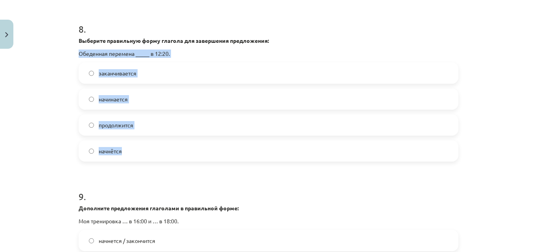
drag, startPoint x: 77, startPoint y: 61, endPoint x: 139, endPoint y: 161, distance: 117.3
click at [139, 161] on div "8 . Выберите правильную форму глагола для завершения предложения: Обеденная пер…" at bounding box center [269, 86] width 380 height 152
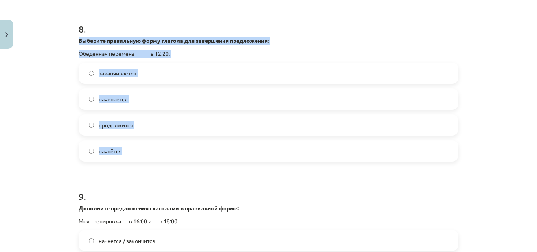
drag, startPoint x: 77, startPoint y: 48, endPoint x: 144, endPoint y: 162, distance: 132.3
click at [144, 162] on div "8 . Выберите правильную форму глагола для завершения предложения: Обеденная пер…" at bounding box center [269, 86] width 380 height 152
click at [143, 106] on label "начинается" at bounding box center [268, 99] width 378 height 20
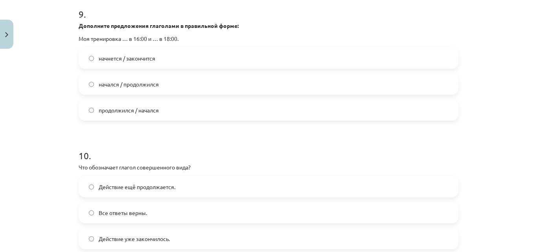
scroll to position [1415, 0]
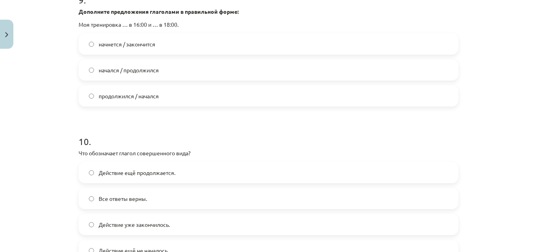
click at [111, 48] on span "начнется / закончится" at bounding box center [127, 44] width 57 height 8
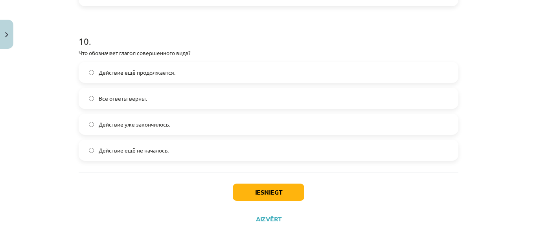
scroll to position [1523, 0]
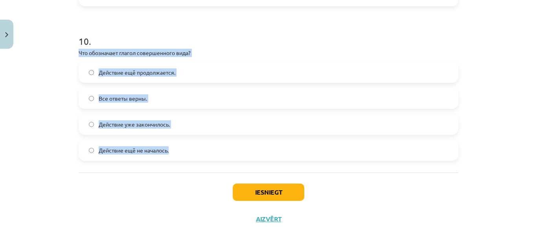
drag, startPoint x: 77, startPoint y: 53, endPoint x: 181, endPoint y: 151, distance: 143.2
click at [181, 151] on div "10 . Что обозначает глагол совершенного вида? Действие ещё продолжается. Все от…" at bounding box center [269, 91] width 380 height 139
click at [208, 123] on label "Действие уже закончилось." at bounding box center [268, 124] width 378 height 20
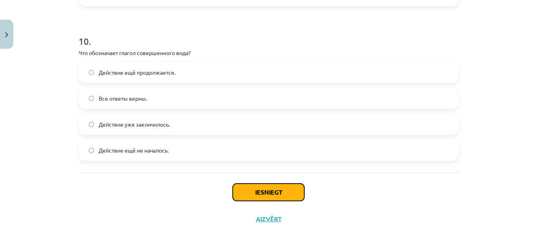
click at [244, 187] on button "Iesniegt" at bounding box center [269, 192] width 72 height 17
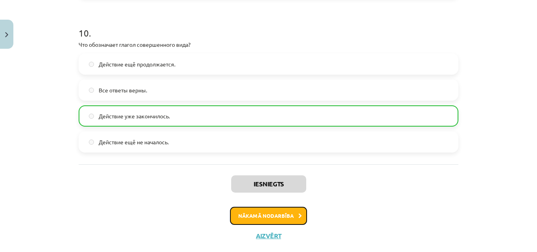
click at [248, 223] on button "Nākamā nodarbība" at bounding box center [268, 216] width 77 height 18
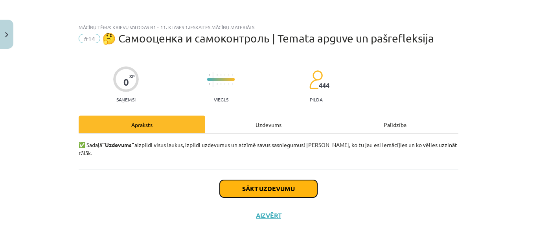
click at [282, 180] on button "Sākt uzdevumu" at bounding box center [268, 188] width 97 height 17
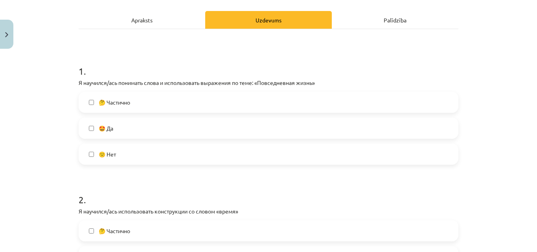
scroll to position [118, 0]
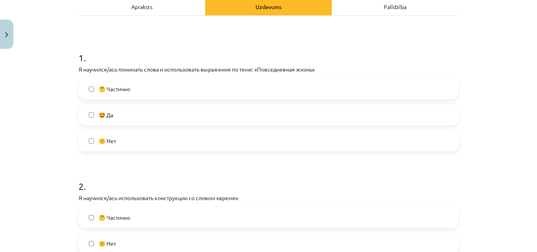
click at [154, 109] on label "🤩 Да" at bounding box center [268, 115] width 378 height 20
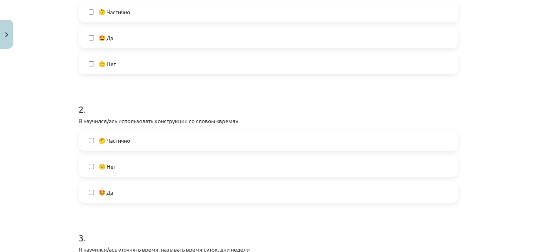
scroll to position [236, 0]
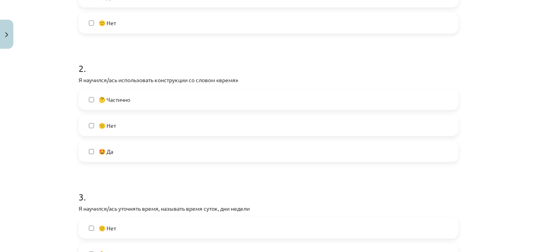
click at [140, 99] on label "🤔 Частично" at bounding box center [268, 100] width 378 height 20
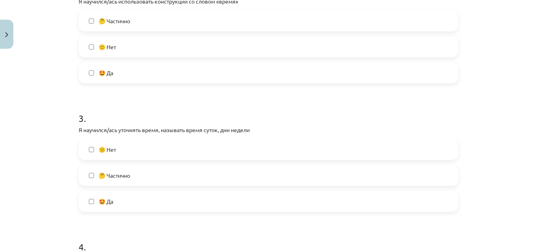
scroll to position [354, 0]
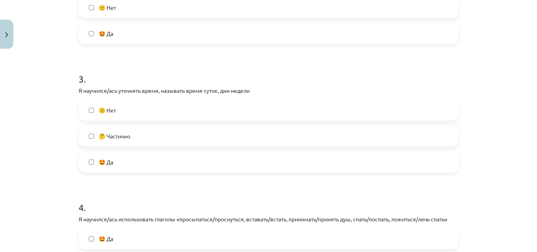
click at [132, 131] on label "🤔 Частично" at bounding box center [268, 136] width 378 height 20
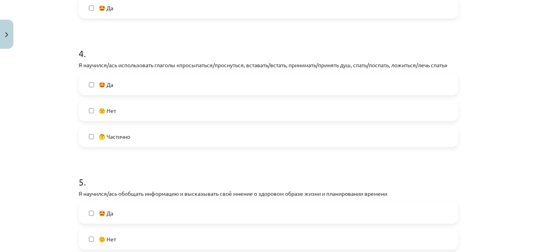
scroll to position [511, 0]
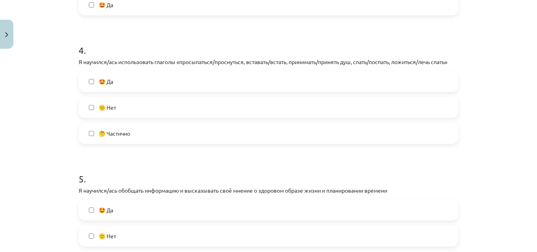
click at [114, 81] on label "🤩 Да" at bounding box center [268, 82] width 378 height 20
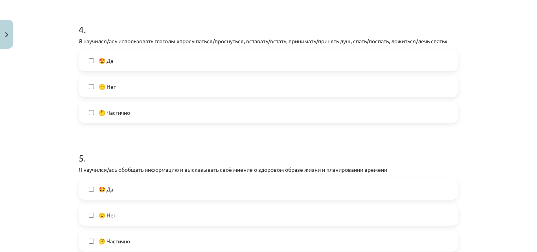
scroll to position [589, 0]
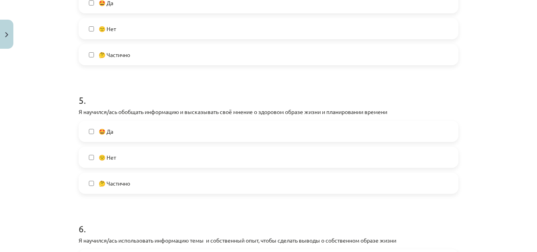
click at [131, 130] on label "🤩 Да" at bounding box center [268, 131] width 378 height 20
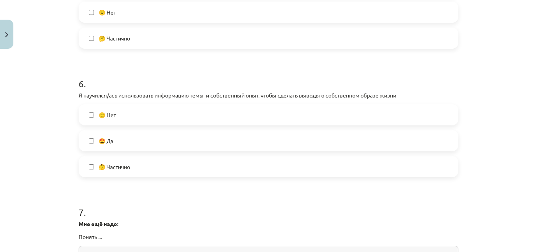
scroll to position [747, 0]
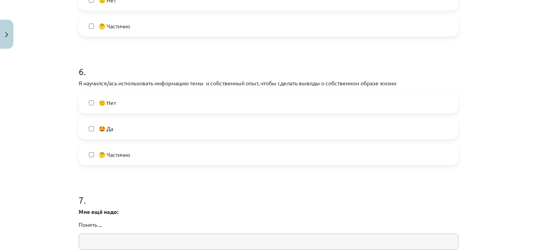
click at [129, 129] on label "🤩 Да" at bounding box center [268, 129] width 378 height 20
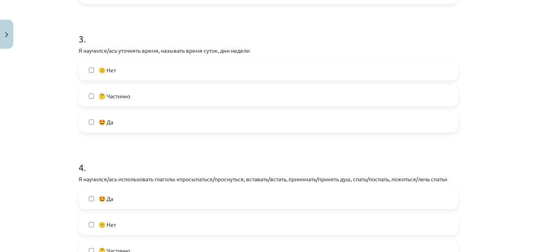
scroll to position [393, 0]
drag, startPoint x: 116, startPoint y: 51, endPoint x: 217, endPoint y: 50, distance: 101.0
click at [217, 50] on p "Я научился/ась уточнять время, называть время суток, дни недели" at bounding box center [269, 51] width 380 height 8
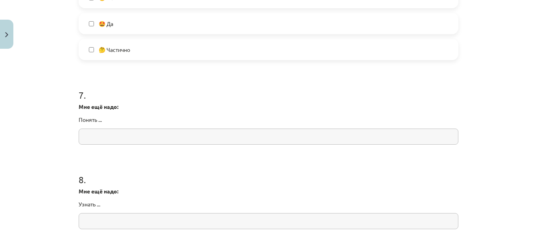
scroll to position [865, 0]
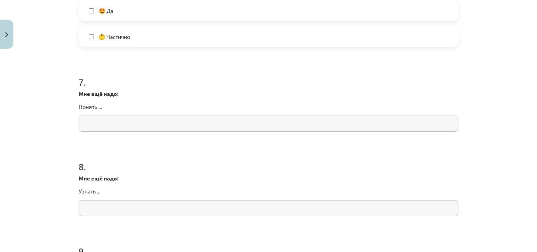
click at [163, 123] on input "text" at bounding box center [269, 124] width 380 height 16
type input "*"
paste input "**********"
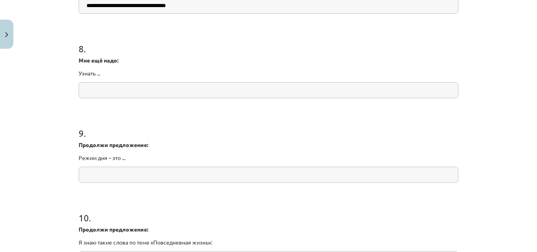
scroll to position [1022, 0]
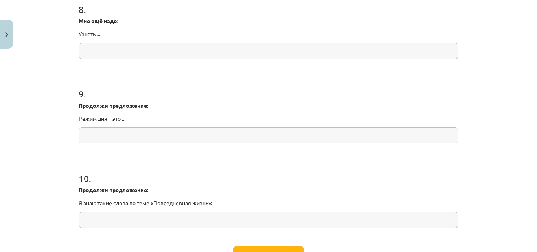
type input "**********"
click at [126, 49] on input "text" at bounding box center [269, 51] width 380 height 16
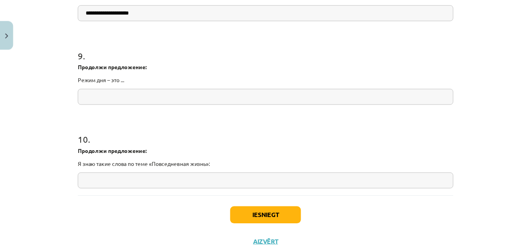
scroll to position [1084, 0]
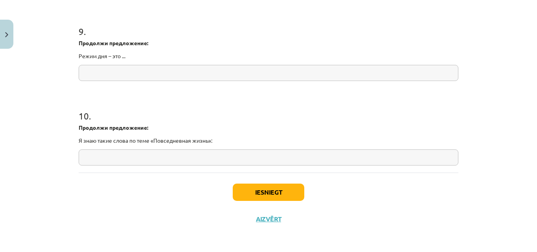
type input "**********"
click at [166, 71] on input "text" at bounding box center [269, 73] width 380 height 16
drag, startPoint x: 76, startPoint y: 44, endPoint x: 125, endPoint y: 59, distance: 50.6
click at [125, 59] on div "Продолжи предложение: Режим дня – это ..." at bounding box center [269, 49] width 380 height 21
click at [138, 72] on input "text" at bounding box center [269, 73] width 380 height 16
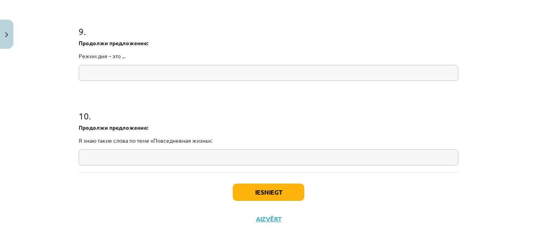
type input "*"
type input "**********"
click at [133, 153] on input "text" at bounding box center [269, 157] width 380 height 16
click at [79, 140] on p "Я знаю такие слова по теме «Повседневная жизнь»:" at bounding box center [269, 140] width 380 height 8
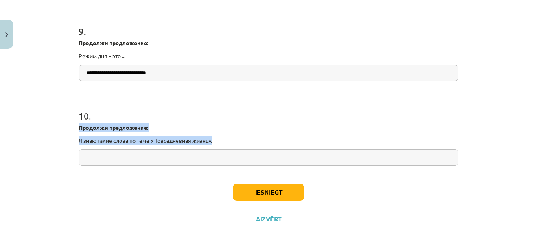
drag, startPoint x: 77, startPoint y: 127, endPoint x: 221, endPoint y: 138, distance: 144.3
click at [221, 138] on div "Продолжи предложение: Я знаю такие слова по теме «Повседневная жизнь»:" at bounding box center [269, 133] width 380 height 21
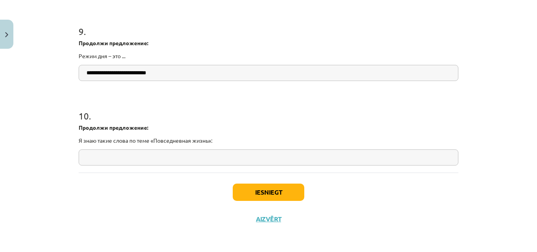
paste input "**********"
click at [84, 158] on input "**********" at bounding box center [269, 157] width 380 height 16
click at [153, 163] on input "**********" at bounding box center [269, 157] width 380 height 16
paste input "**********"
type input "**********"
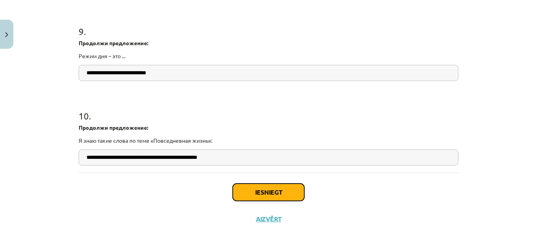
click at [263, 191] on button "Iesniegt" at bounding box center [269, 192] width 72 height 17
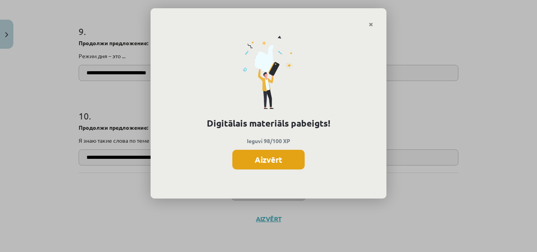
click at [264, 160] on button "Aizvērt" at bounding box center [268, 160] width 72 height 20
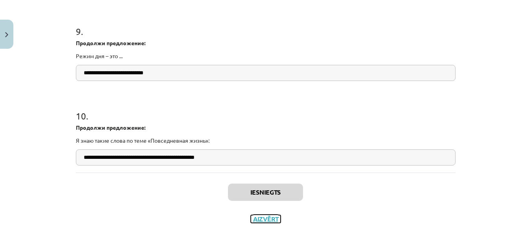
click at [260, 217] on button "Aizvērt" at bounding box center [266, 219] width 30 height 8
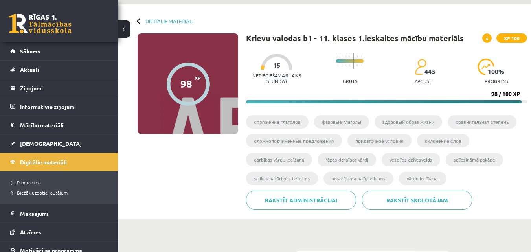
scroll to position [39, 0]
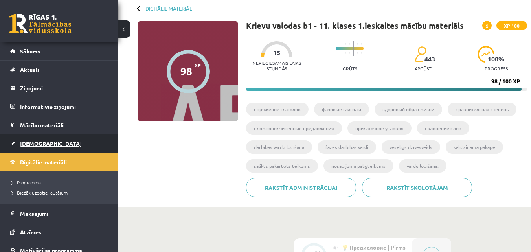
click at [58, 145] on link "[DEMOGRAPHIC_DATA]" at bounding box center [59, 143] width 98 height 18
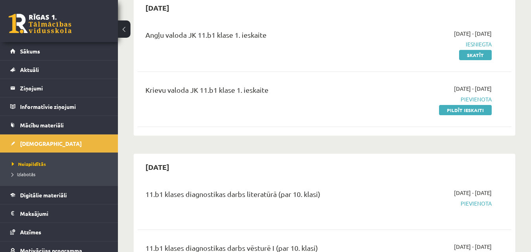
scroll to position [39, 0]
